Goal: Transaction & Acquisition: Purchase product/service

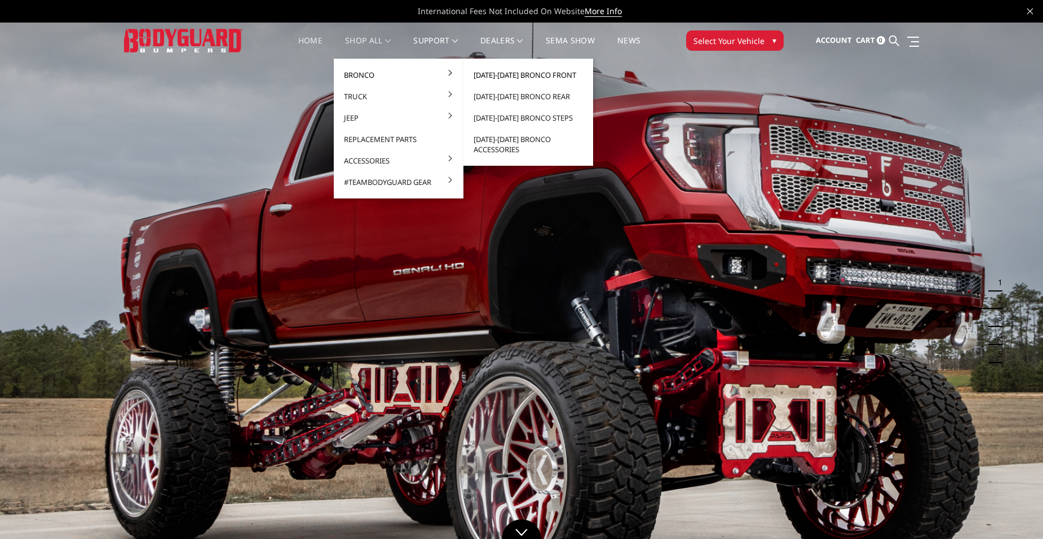
click at [504, 75] on link "[DATE]-[DATE] Bronco Front" at bounding box center [528, 74] width 121 height 21
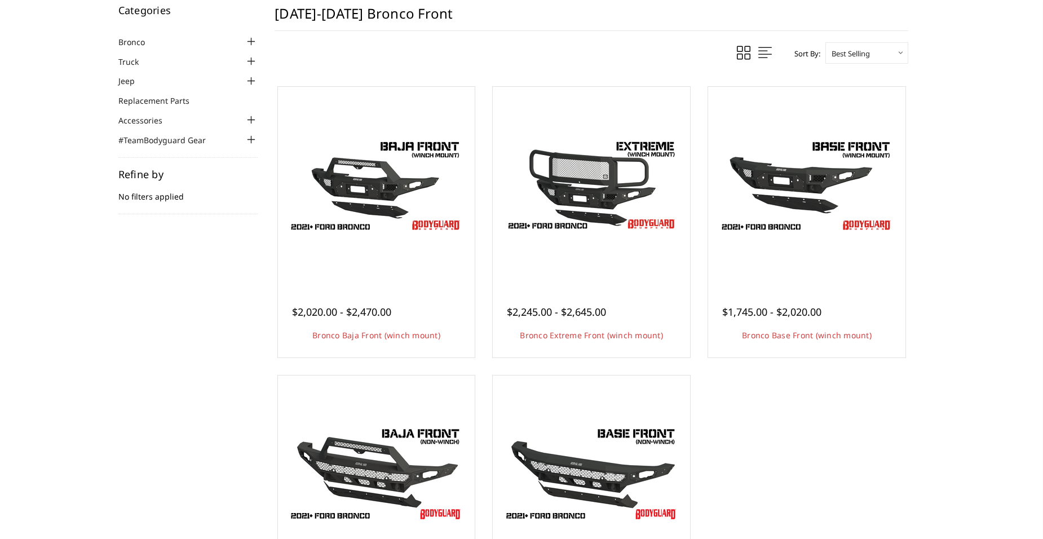
scroll to position [113, 0]
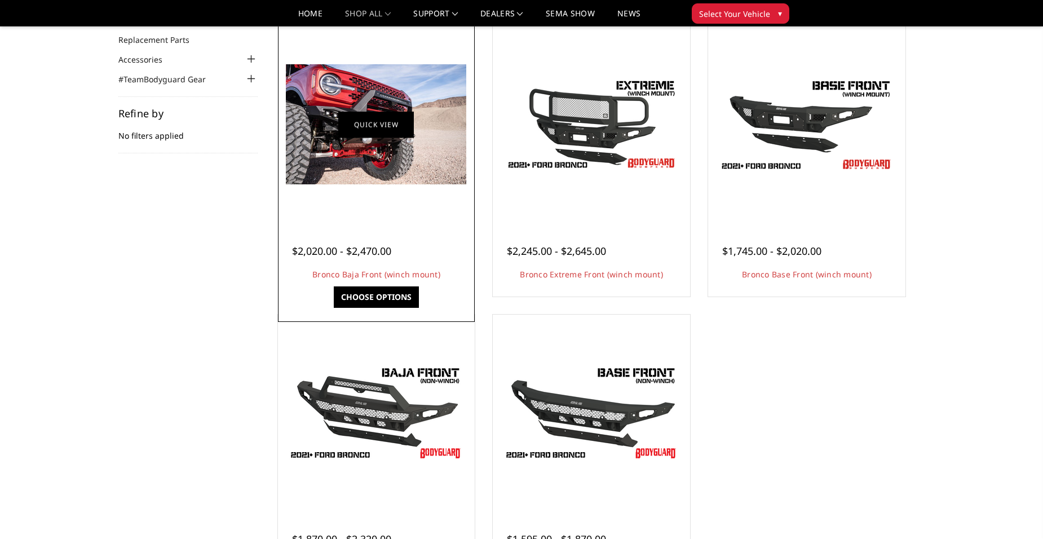
click at [383, 135] on link "Quick view" at bounding box center [376, 124] width 76 height 26
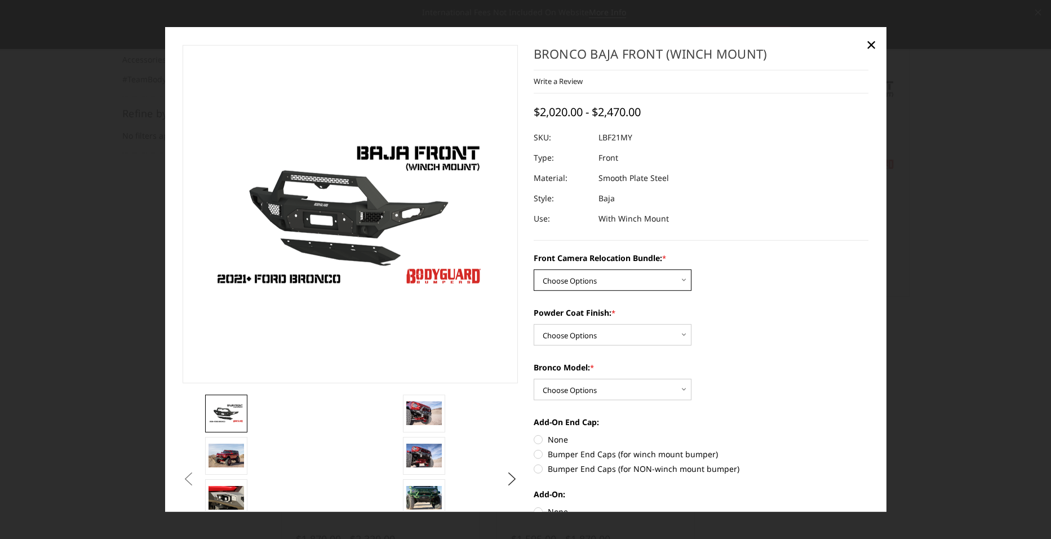
click at [652, 277] on select "Choose Options Without Front Camera Relocation With Front Camera Relocation (Ha…" at bounding box center [613, 279] width 158 height 21
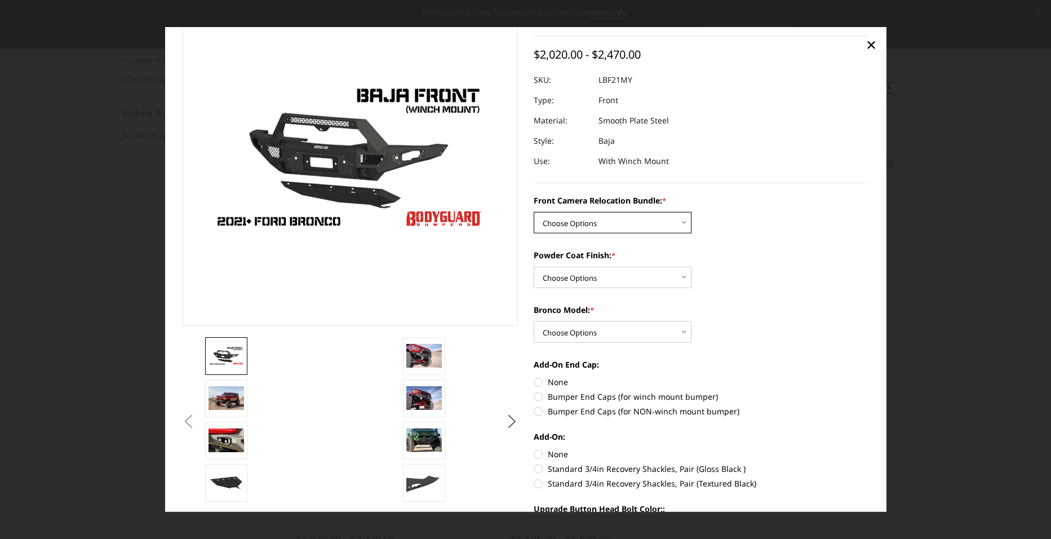
scroll to position [113, 0]
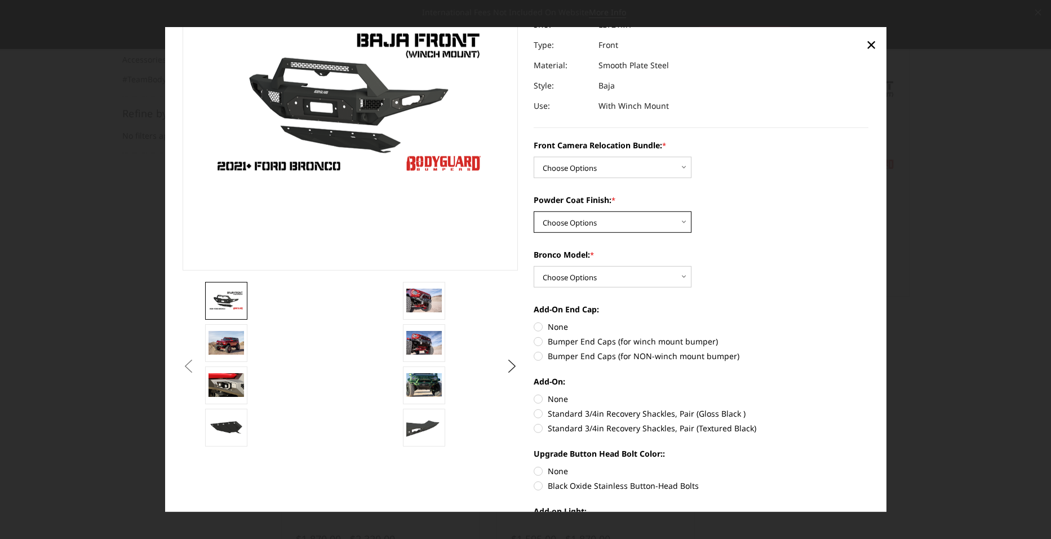
click at [546, 218] on select "Choose Options Textured Black Powder Coat Bare Metal" at bounding box center [613, 221] width 158 height 21
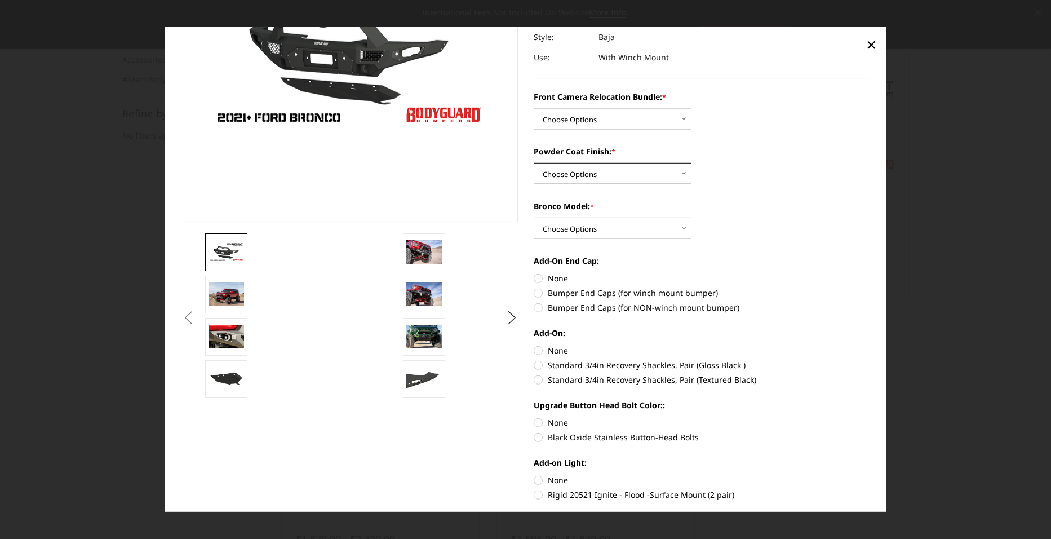
scroll to position [73, 0]
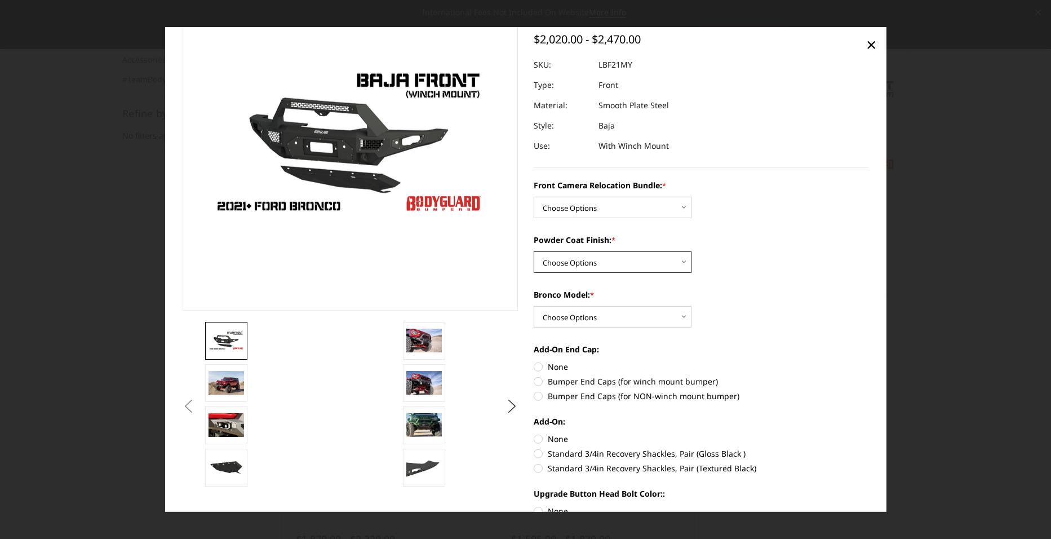
click at [574, 263] on select "Choose Options Textured Black Powder Coat Bare Metal" at bounding box center [613, 261] width 158 height 21
select select "4015"
click at [534, 251] on select "Choose Options Textured Black Powder Coat Bare Metal" at bounding box center [613, 261] width 158 height 21
click at [642, 314] on select "Choose Options Raptor Base/Badlands/Wildtrak/etc." at bounding box center [613, 316] width 158 height 21
select select "4013"
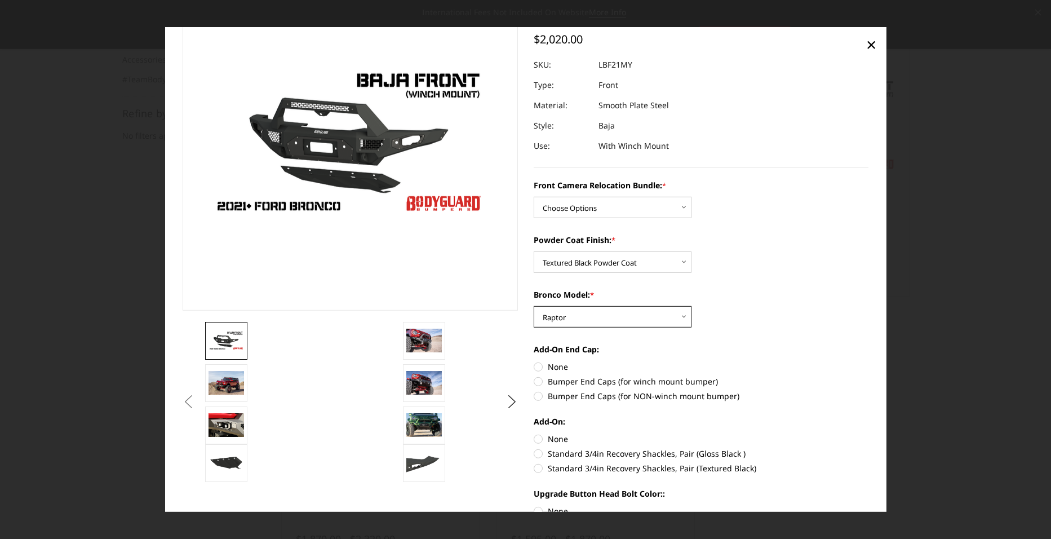
click at [534, 306] on select "Choose Options Raptor Base/Badlands/Wildtrak/etc." at bounding box center [613, 316] width 158 height 21
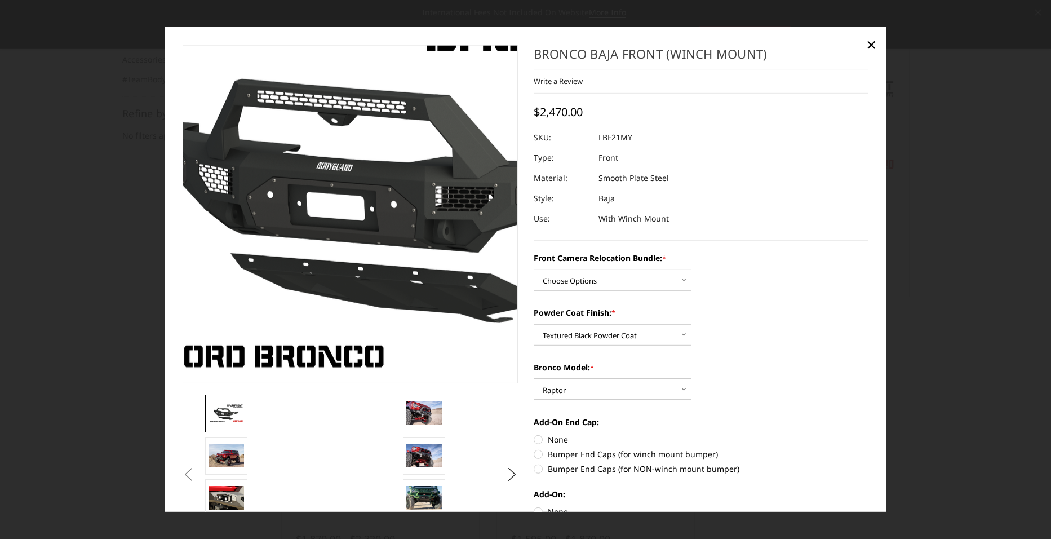
scroll to position [56, 0]
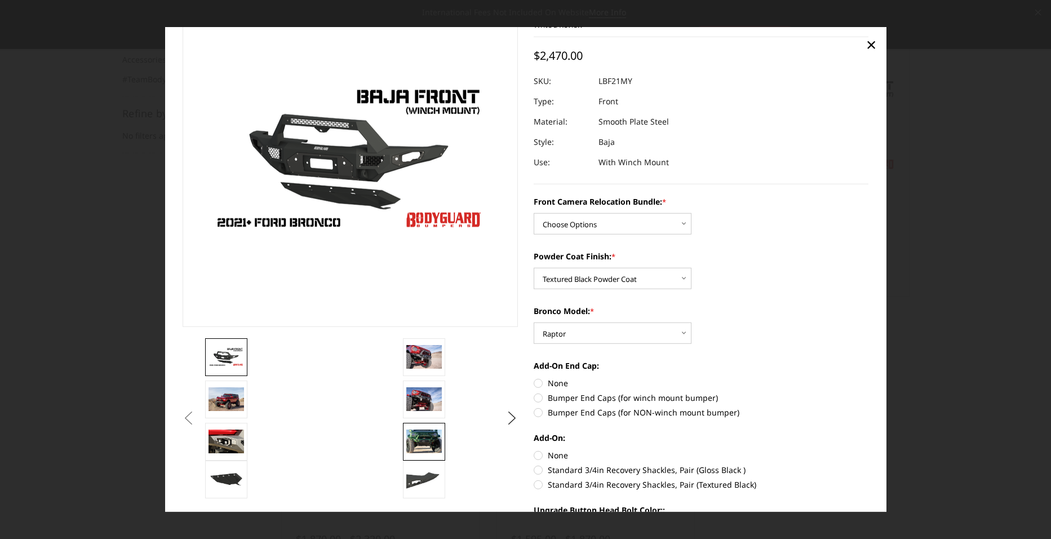
click at [423, 438] on img at bounding box center [424, 441] width 36 height 24
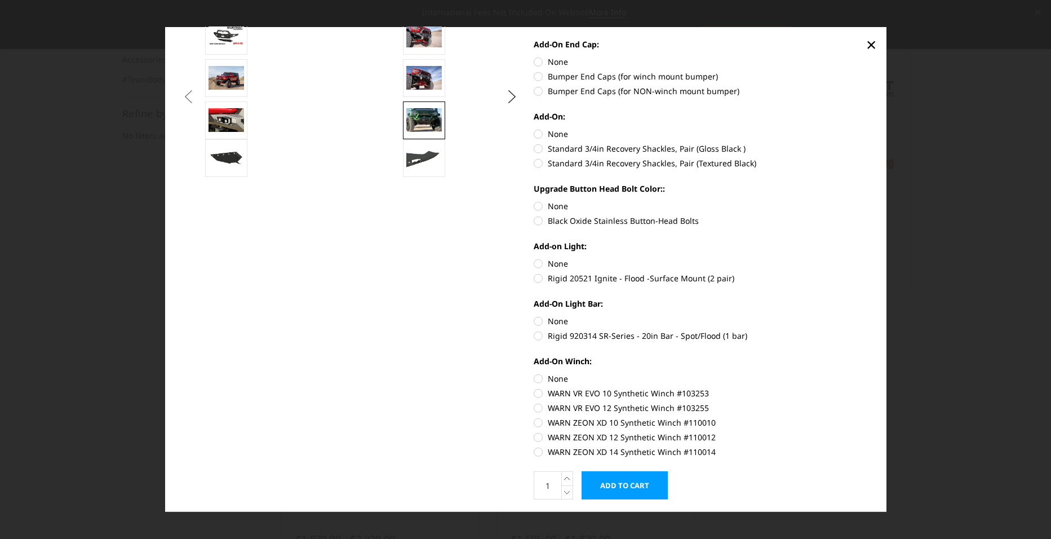
scroll to position [380, 0]
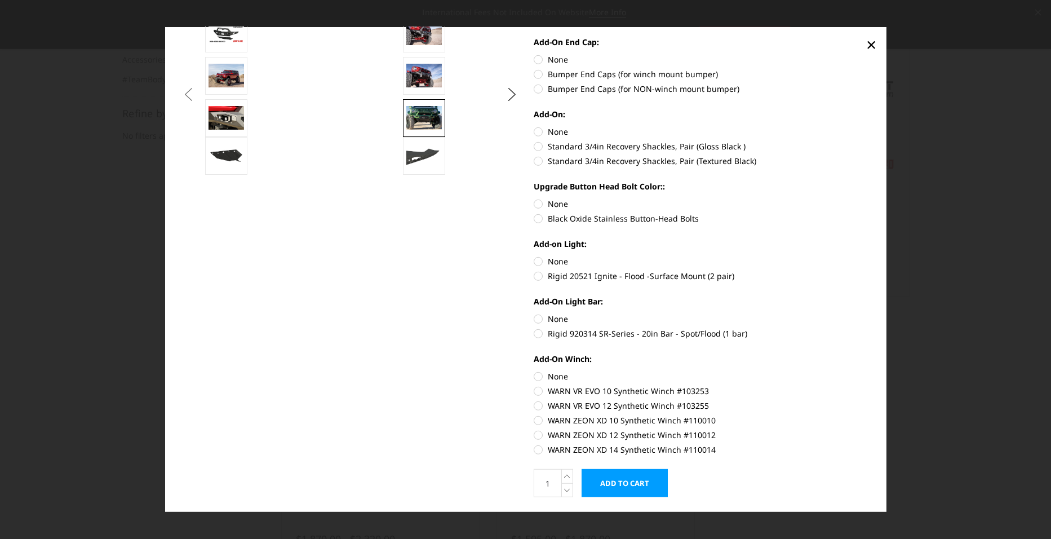
click at [534, 218] on label "Black Oxide Stainless Button-Head Bolts" at bounding box center [701, 218] width 335 height 12
click at [868, 198] on input "Black Oxide Stainless Button-Head Bolts" at bounding box center [868, 198] width 1 height 1
radio input "true"
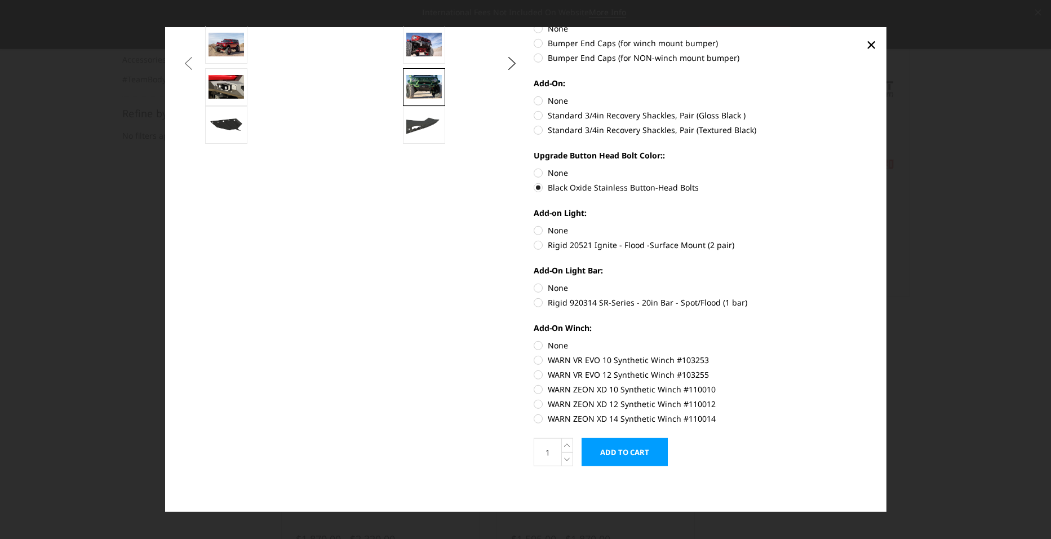
click at [564, 244] on label "Rigid 20521 Ignite - Flood -Surface Mount (2 pair)" at bounding box center [701, 245] width 335 height 12
click at [868, 225] on input "Rigid 20521 Ignite - Flood -Surface Mount (2 pair)" at bounding box center [868, 224] width 1 height 1
radio input "true"
click at [564, 244] on label "Rigid 20521 Ignite - Flood -Surface Mount (2 pair)" at bounding box center [701, 245] width 335 height 12
click at [868, 225] on input "Rigid 20521 Ignite - Flood -Surface Mount (2 pair)" at bounding box center [868, 224] width 1 height 1
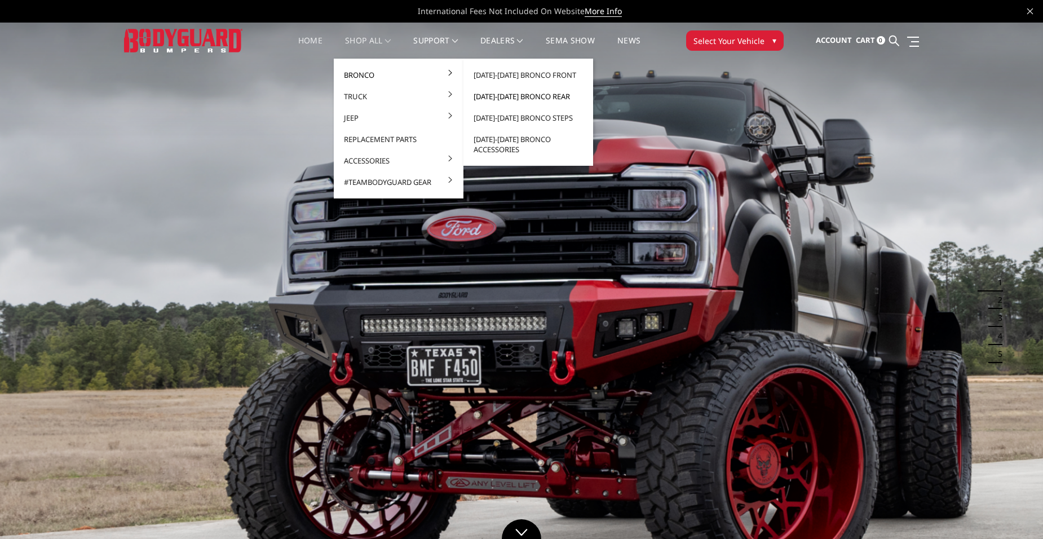
click at [500, 97] on link "[DATE]-[DATE] Bronco Rear" at bounding box center [528, 96] width 121 height 21
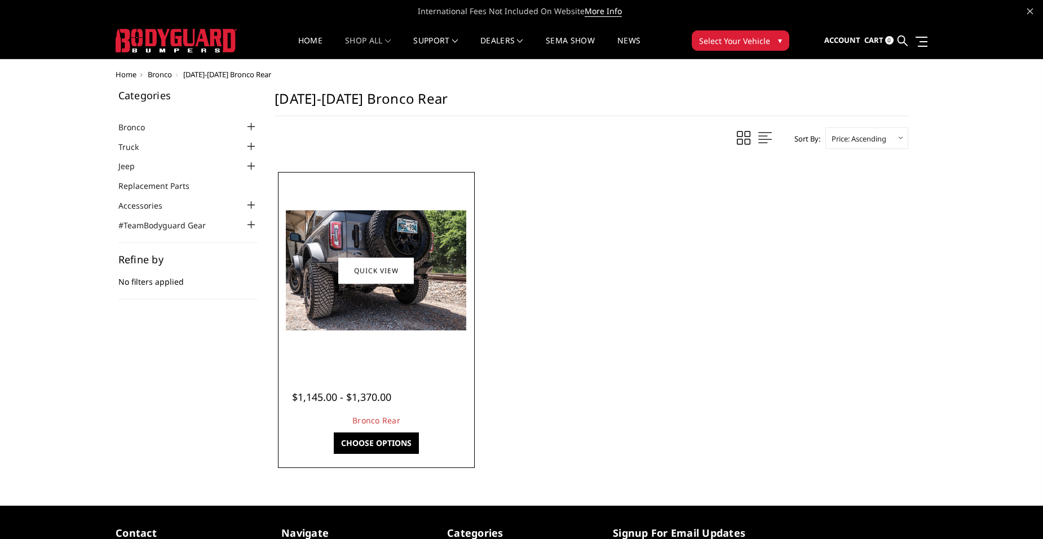
click at [383, 295] on img at bounding box center [376, 270] width 180 height 120
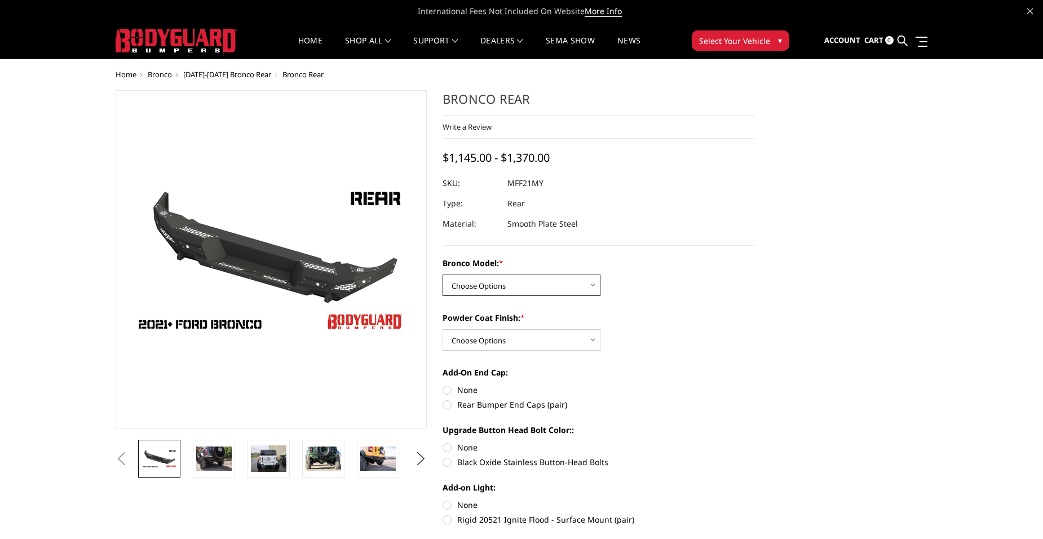
click at [570, 287] on select "Choose Options Base/Badlands/Wildtrak/etc. Raptor" at bounding box center [521, 284] width 158 height 21
select select "4025"
click at [442, 274] on select "Choose Options Base/Badlands/Wildtrak/etc. Raptor" at bounding box center [521, 284] width 158 height 21
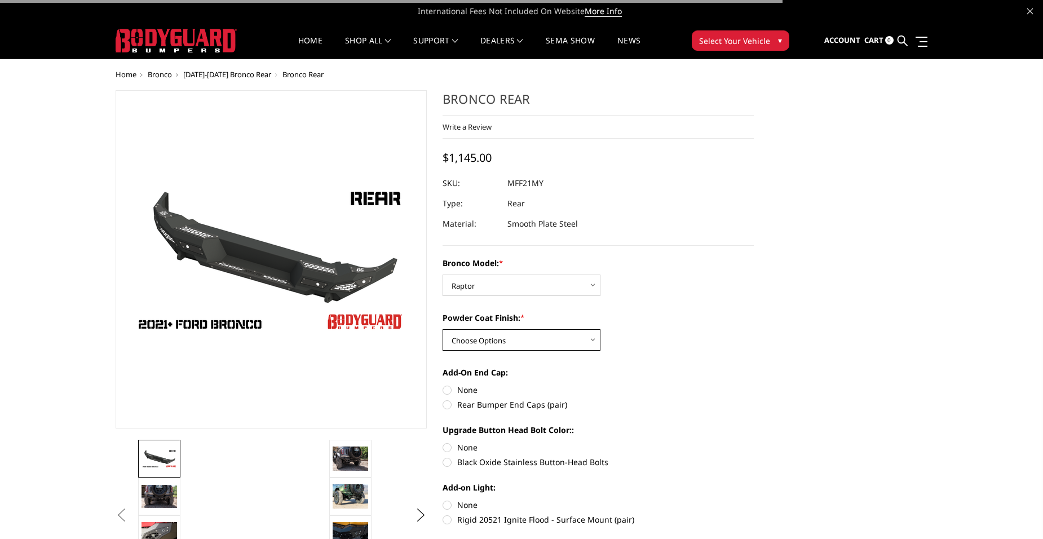
click at [555, 343] on select "Choose Options Bare Metal Textured Black Powder Coat" at bounding box center [521, 339] width 158 height 21
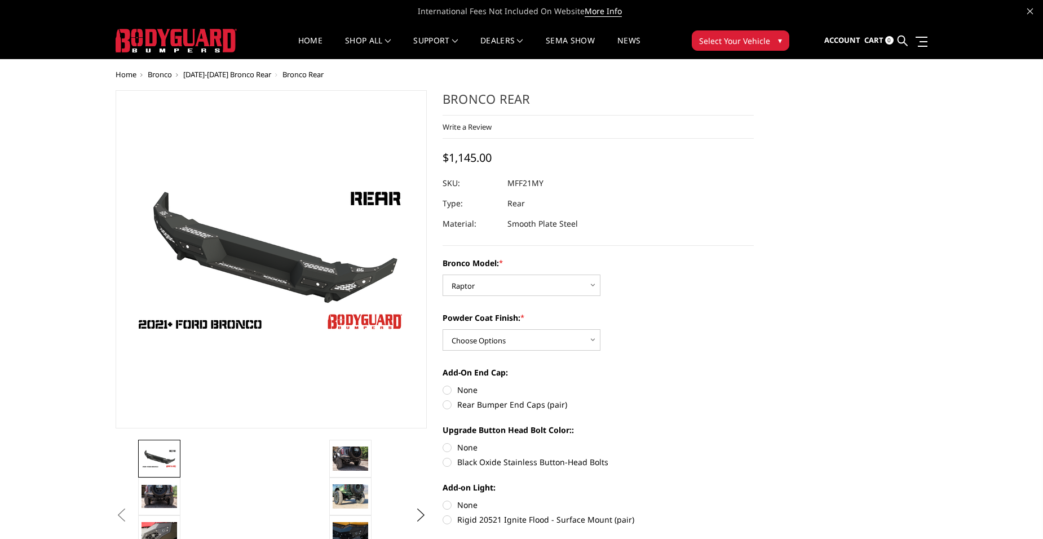
drag, startPoint x: 522, startPoint y: 398, endPoint x: 524, endPoint y: 393, distance: 5.7
click at [524, 393] on div "Add-On End Cap: None Rear Bumper End Caps (pair)" at bounding box center [597, 387] width 311 height 42
drag, startPoint x: 524, startPoint y: 393, endPoint x: 518, endPoint y: 345, distance: 48.2
click at [518, 345] on select "Choose Options Bare Metal Textured Black Powder Coat" at bounding box center [521, 339] width 158 height 21
select select "4027"
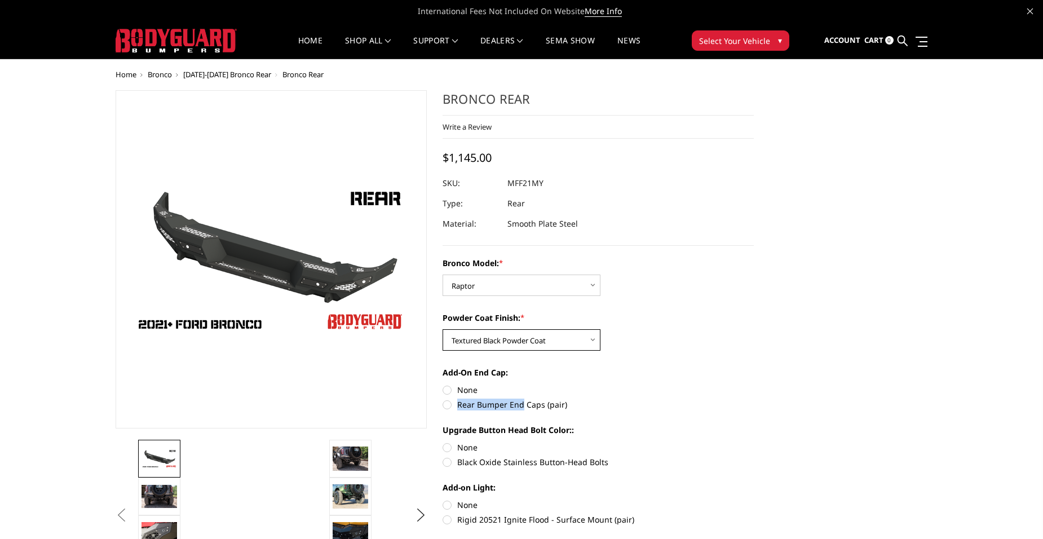
click at [442, 329] on select "Choose Options Bare Metal Textured Black Powder Coat" at bounding box center [521, 339] width 158 height 21
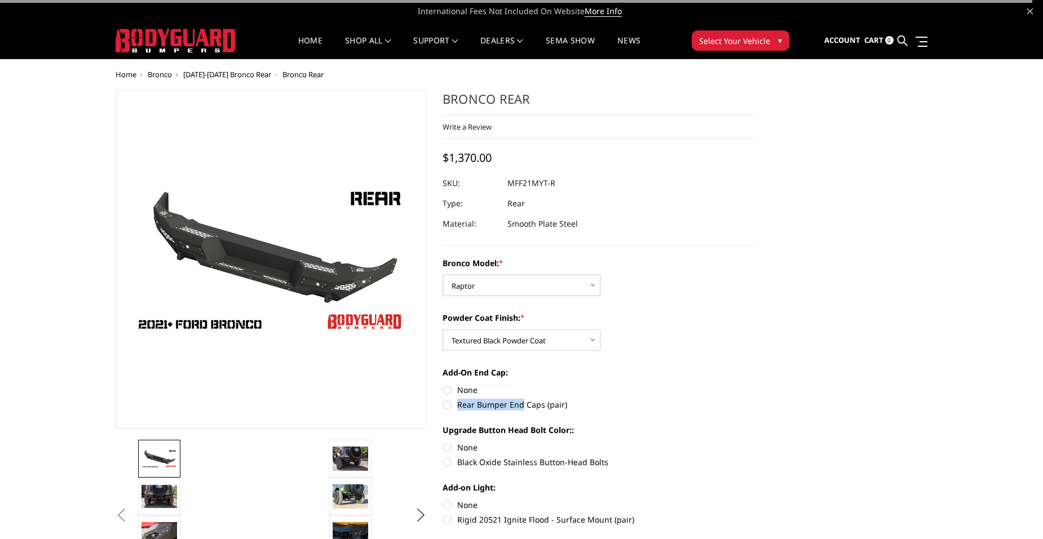
click at [442, 406] on label "Rear Bumper End Caps (pair)" at bounding box center [597, 404] width 311 height 12
click at [753, 384] on input "Rear Bumper End Caps (pair)" at bounding box center [753, 384] width 1 height 1
radio input "true"
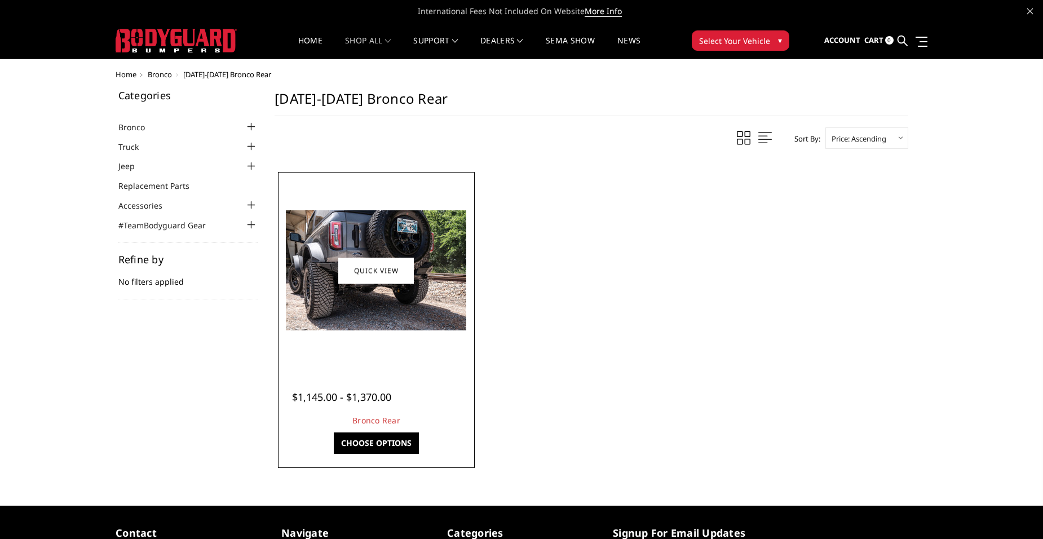
click at [322, 265] on img at bounding box center [376, 270] width 180 height 120
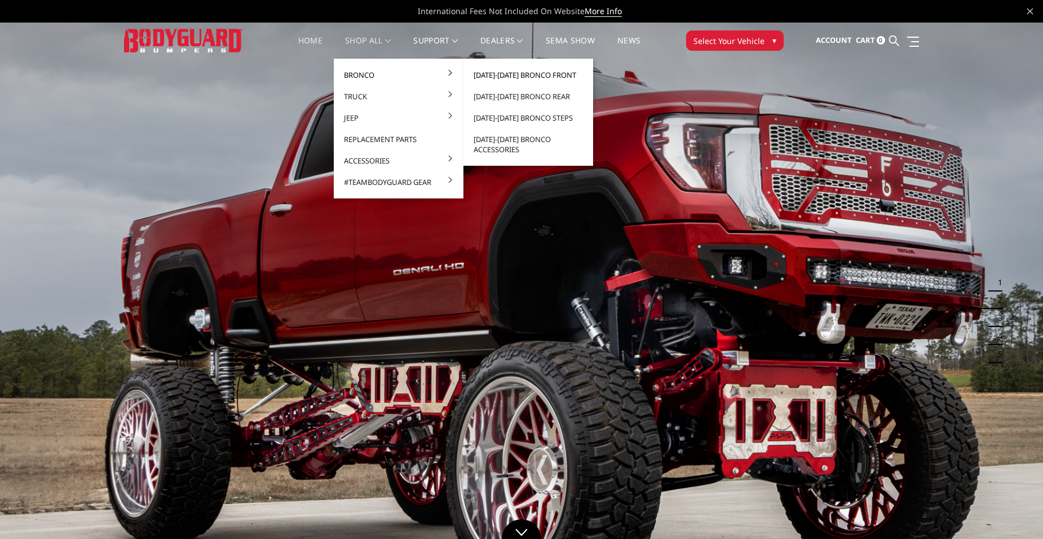
click at [508, 73] on link "[DATE]-[DATE] Bronco Front" at bounding box center [528, 74] width 121 height 21
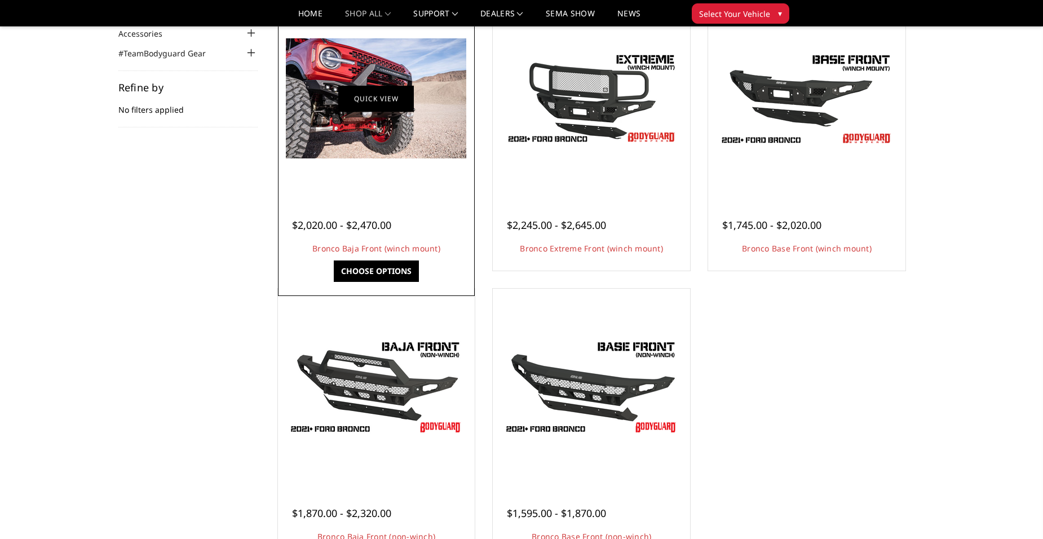
scroll to position [113, 0]
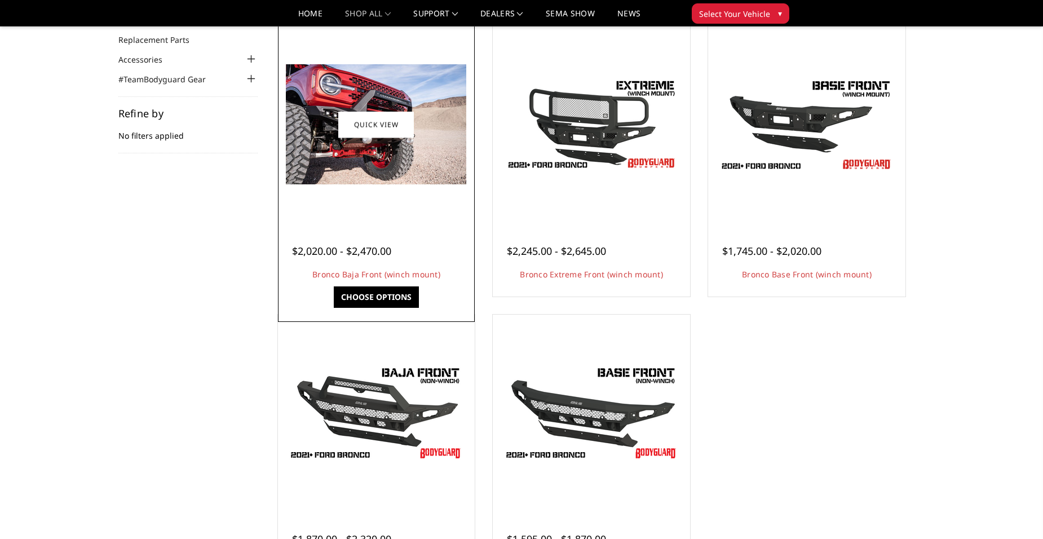
click at [380, 149] on img at bounding box center [376, 124] width 180 height 120
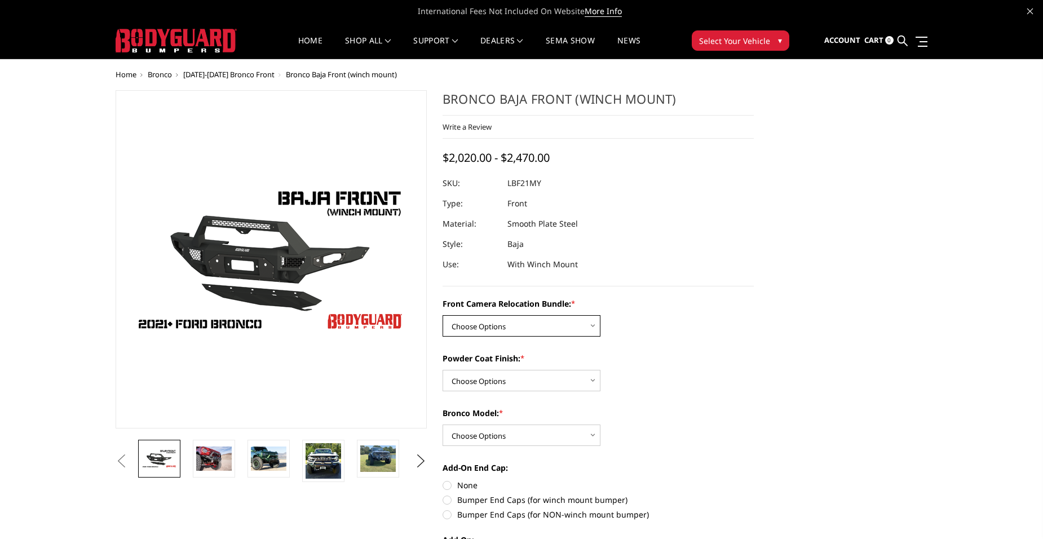
click at [564, 322] on select "Choose Options Without Front Camera Relocation With Front Camera Relocation (Ha…" at bounding box center [521, 325] width 158 height 21
click at [442, 315] on select "Choose Options Without Front Camera Relocation With Front Camera Relocation (Ha…" at bounding box center [521, 325] width 158 height 21
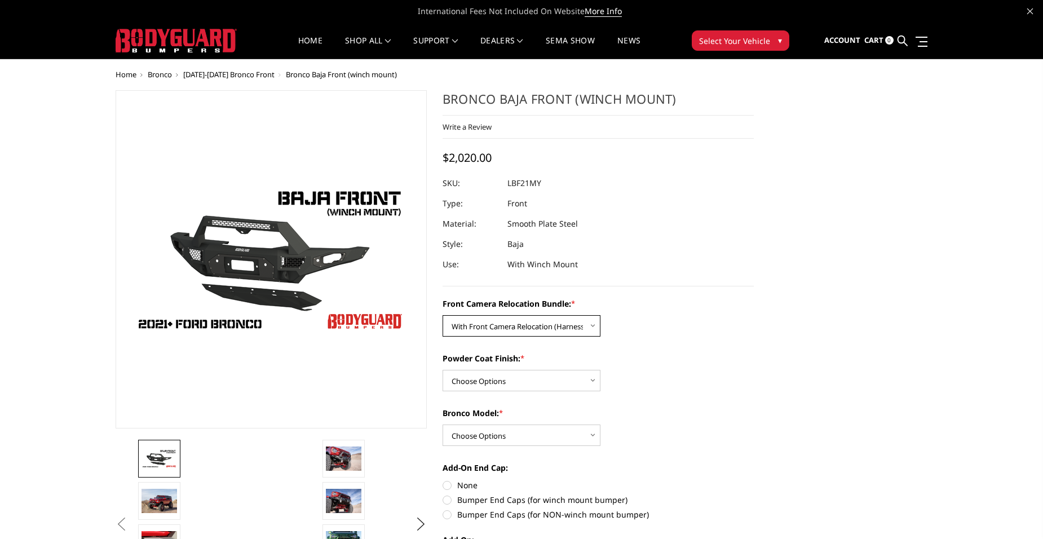
click at [575, 326] on select "Choose Options Without Front Camera Relocation With Front Camera Relocation (Ha…" at bounding box center [521, 325] width 158 height 21
click at [442, 315] on select "Choose Options Without Front Camera Relocation With Front Camera Relocation (Ha…" at bounding box center [521, 325] width 158 height 21
click at [556, 331] on select "Choose Options Without Front Camera Relocation With Front Camera Relocation (Ha…" at bounding box center [521, 325] width 158 height 21
select select "4016"
click at [442, 315] on select "Choose Options Without Front Camera Relocation With Front Camera Relocation (Ha…" at bounding box center [521, 325] width 158 height 21
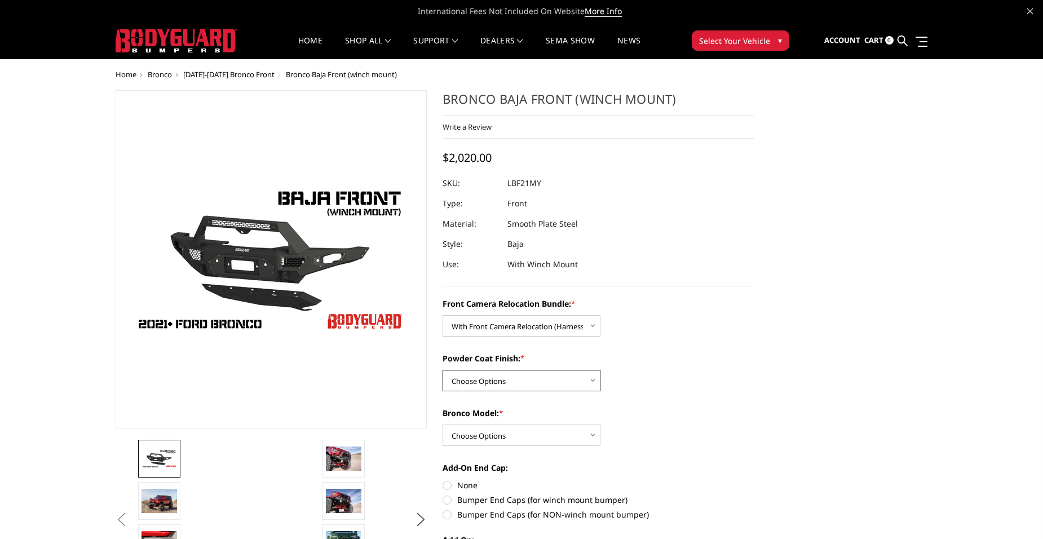
click at [556, 379] on select "Choose Options Textured Black Powder Coat Bare Metal" at bounding box center [521, 380] width 158 height 21
select select "4015"
click at [442, 370] on select "Choose Options Textured Black Powder Coat Bare Metal" at bounding box center [521, 380] width 158 height 21
click at [537, 433] on select "Choose Options Raptor Base/Badlands/Wildtrak/etc." at bounding box center [521, 434] width 158 height 21
select select "4013"
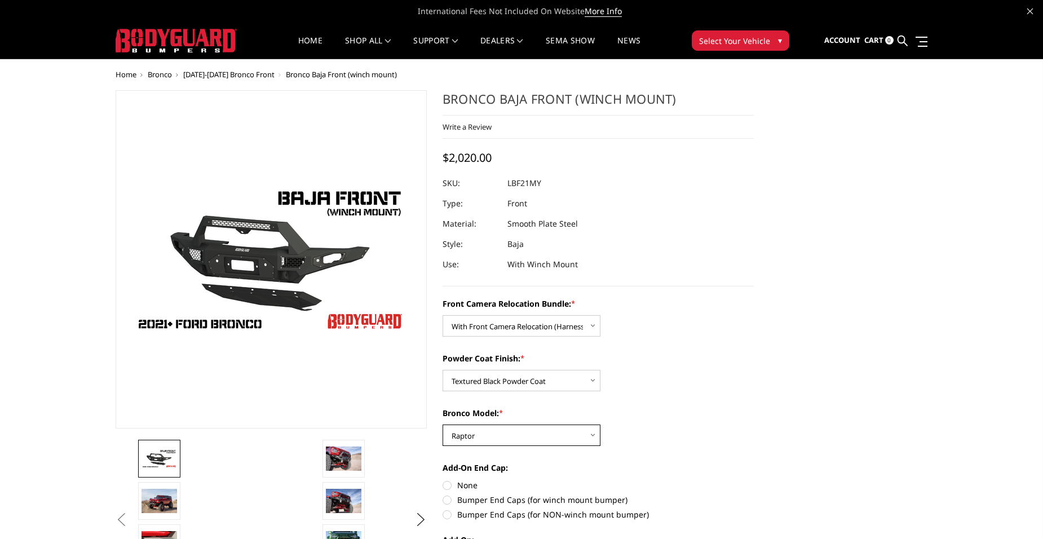
click at [442, 424] on select "Choose Options Raptor Base/Badlands/Wildtrak/etc." at bounding box center [521, 434] width 158 height 21
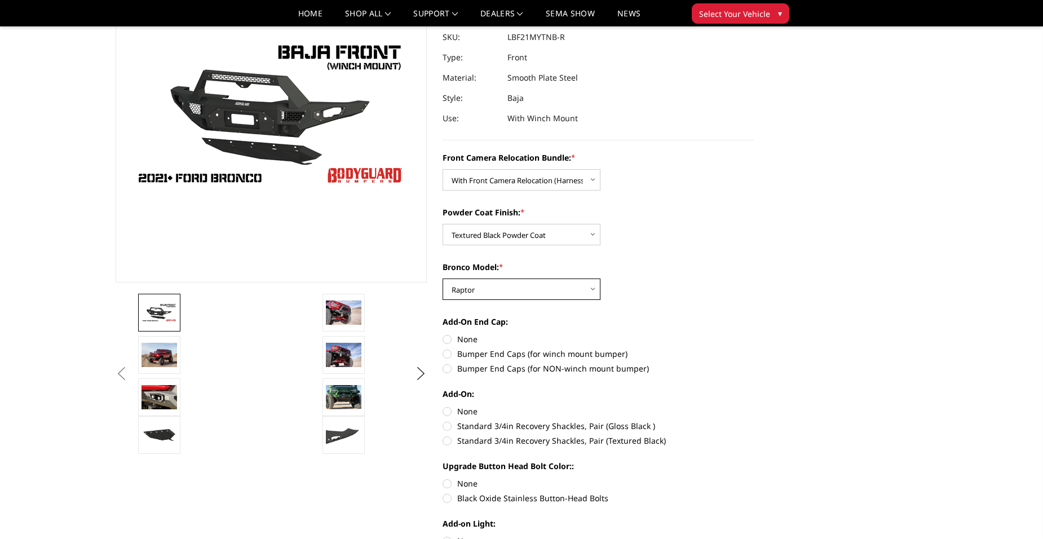
scroll to position [56, 0]
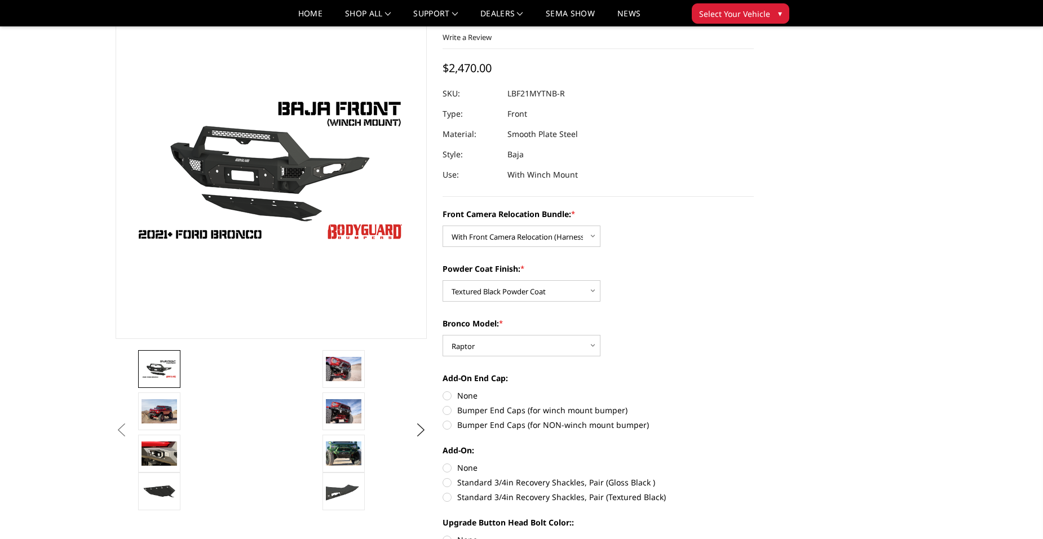
click at [446, 411] on label "Bumper End Caps (for winch mount bumper)" at bounding box center [597, 410] width 311 height 12
click at [753, 390] on input "Bumper End Caps (for winch mount bumper)" at bounding box center [753, 389] width 1 height 1
radio input "true"
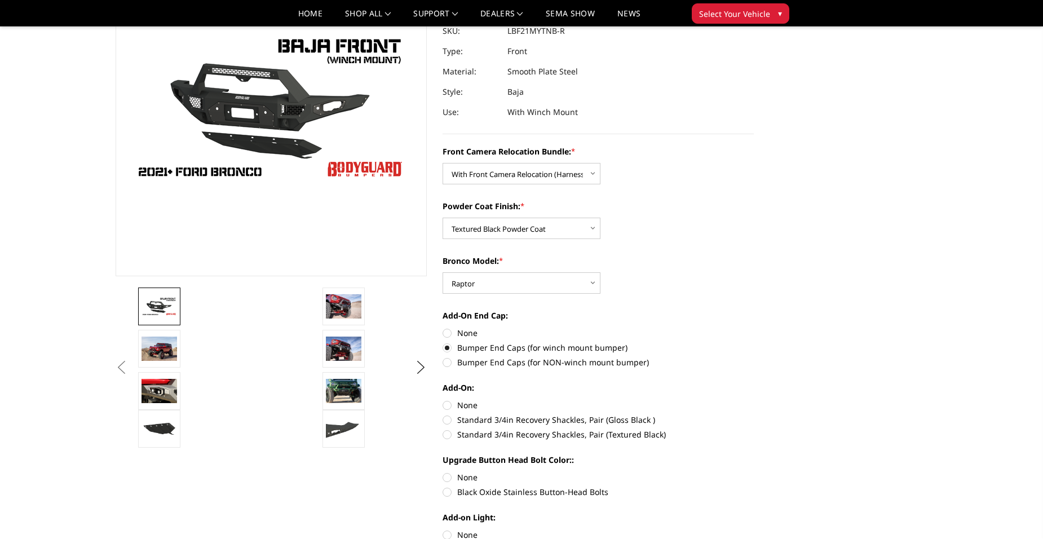
scroll to position [225, 0]
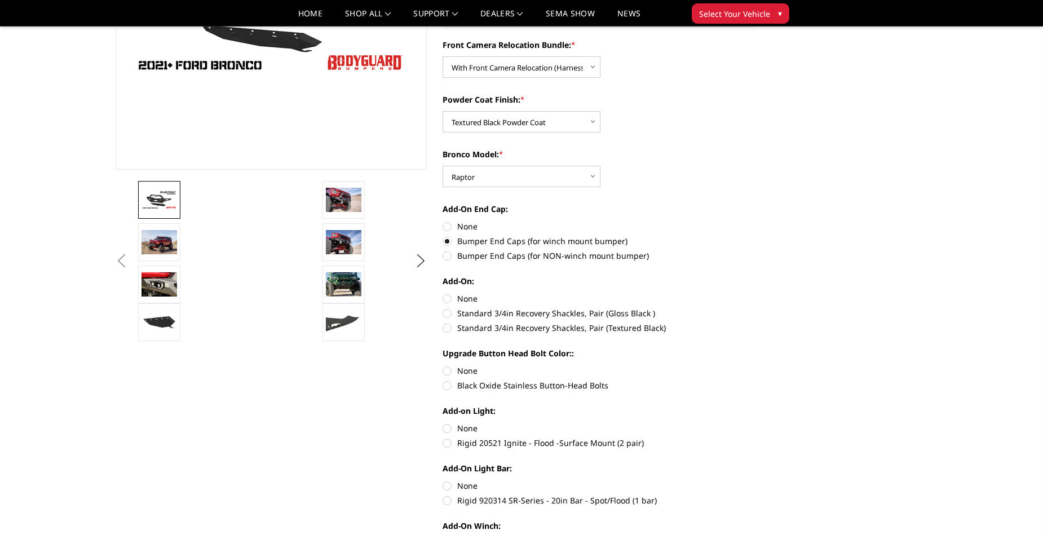
click at [447, 301] on label "None" at bounding box center [597, 298] width 311 height 12
click at [443, 293] on input "None" at bounding box center [442, 292] width 1 height 1
radio input "true"
click at [450, 386] on label "Black Oxide Stainless Button-Head Bolts" at bounding box center [597, 385] width 311 height 12
click at [753, 365] on input "Black Oxide Stainless Button-Head Bolts" at bounding box center [753, 365] width 1 height 1
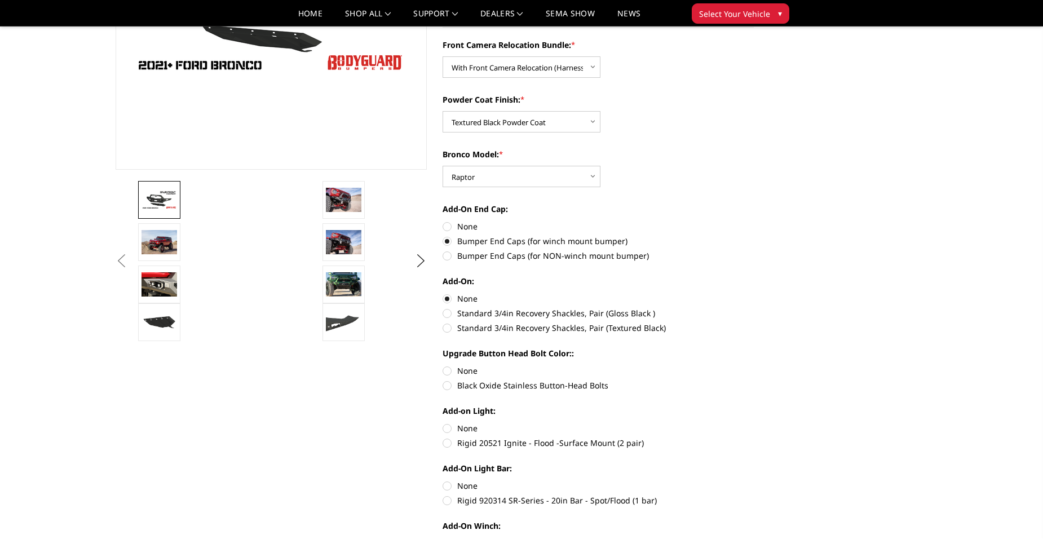
radio input "true"
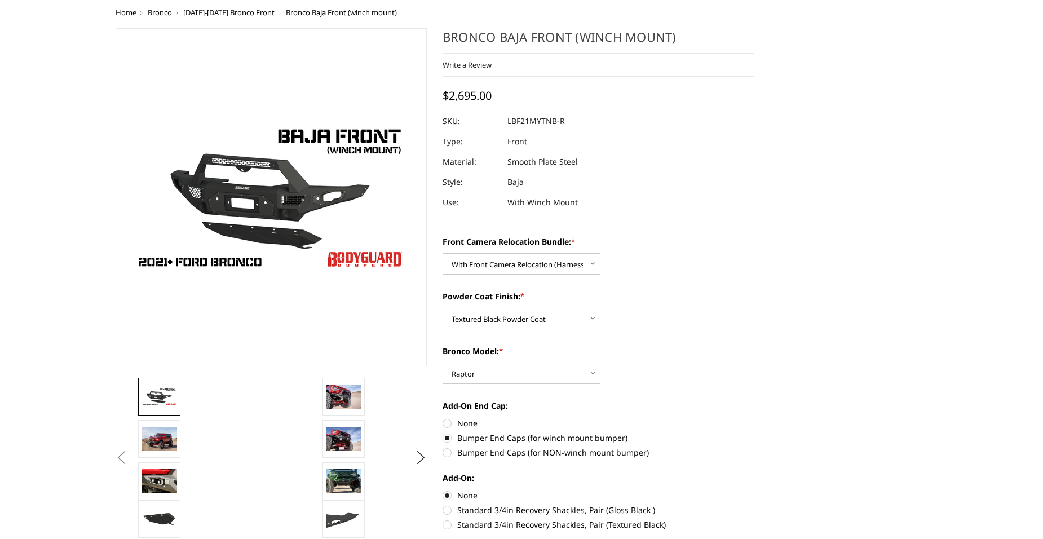
scroll to position [0, 0]
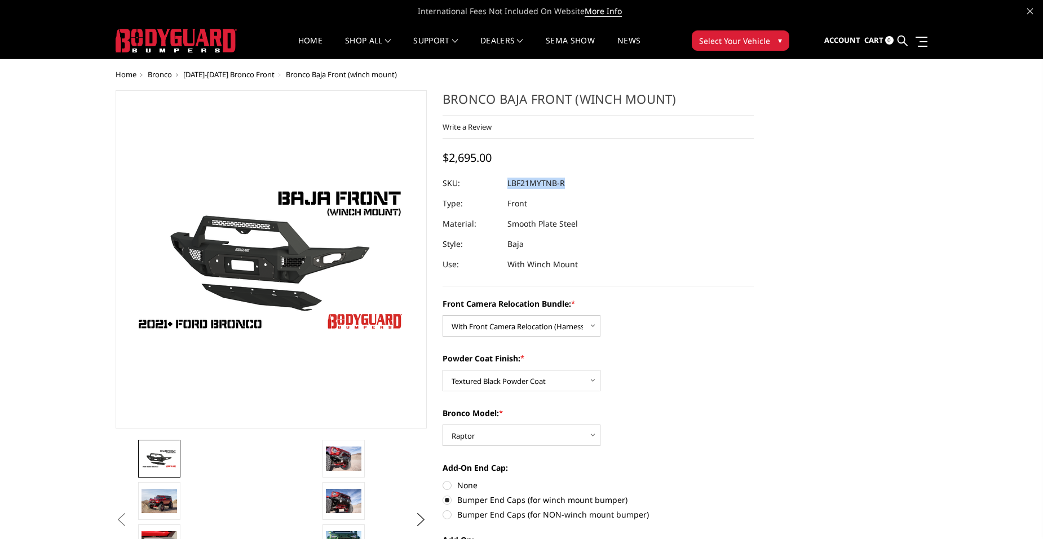
drag, startPoint x: 567, startPoint y: 181, endPoint x: 508, endPoint y: 181, distance: 59.2
click at [508, 181] on dl "SKU: LBF21MYTNB-R UPC: Type: Front Material: Smooth Plate Steel Style: Baja Use…" at bounding box center [597, 223] width 311 height 101
copy dl "LBF21MYTNB-R UPC:"
click at [641, 167] on div "Bronco Baja Front (winch mount) Write a Review Write a Review × Bronco Baja Fro…" at bounding box center [597, 188] width 311 height 196
